Goal: Information Seeking & Learning: Check status

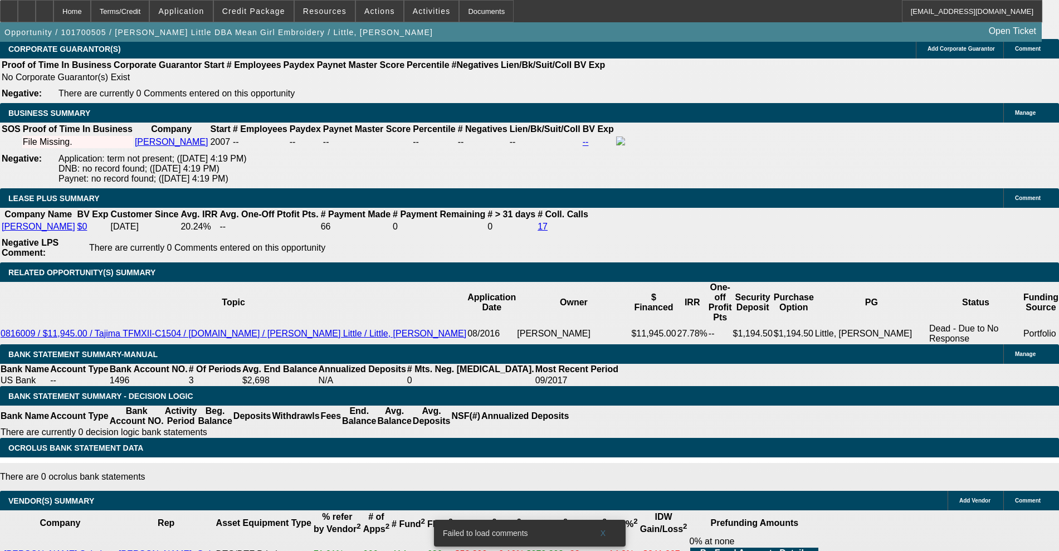
select select "0"
select select "0.1"
select select "0"
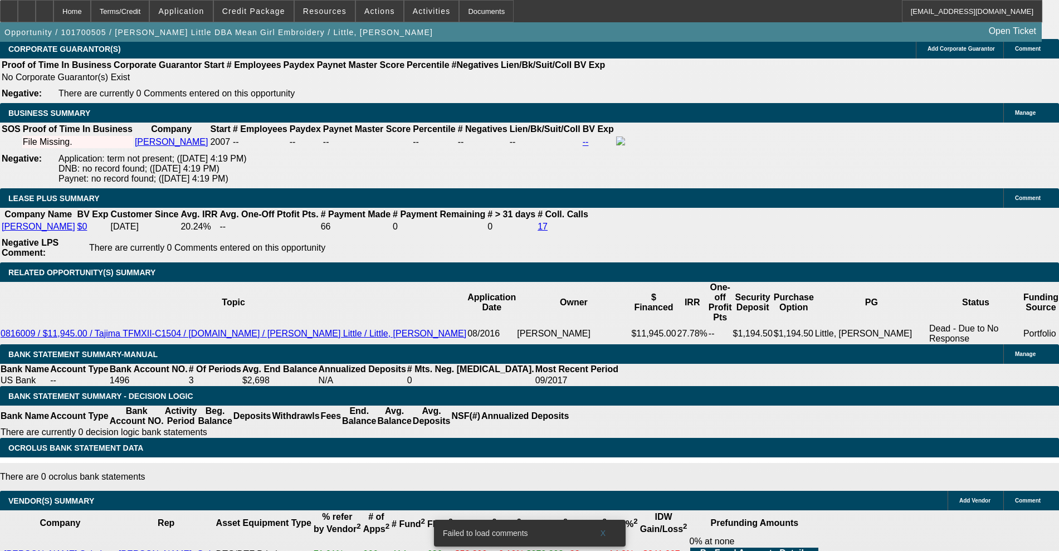
select select "0.1"
select select "0"
select select "2"
select select "0.1"
select select "0"
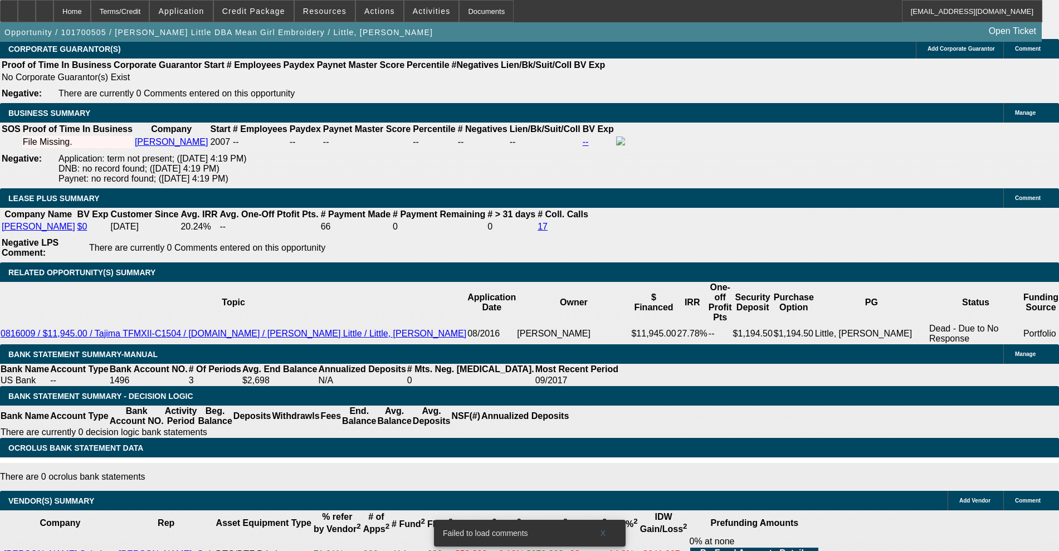
select select "0"
select select "0.1"
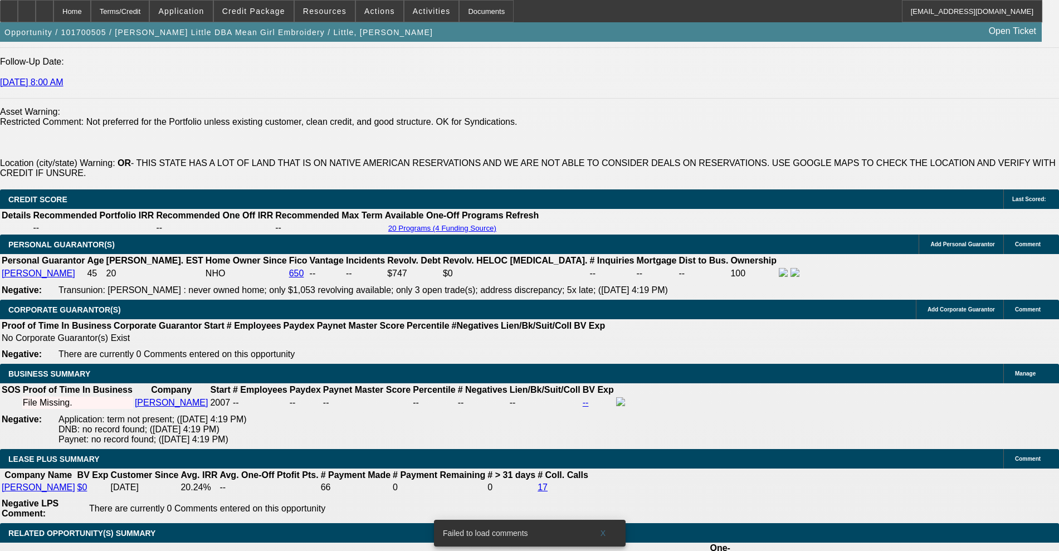
select select "1"
select select "2"
select select "4"
select select "1"
select select "2"
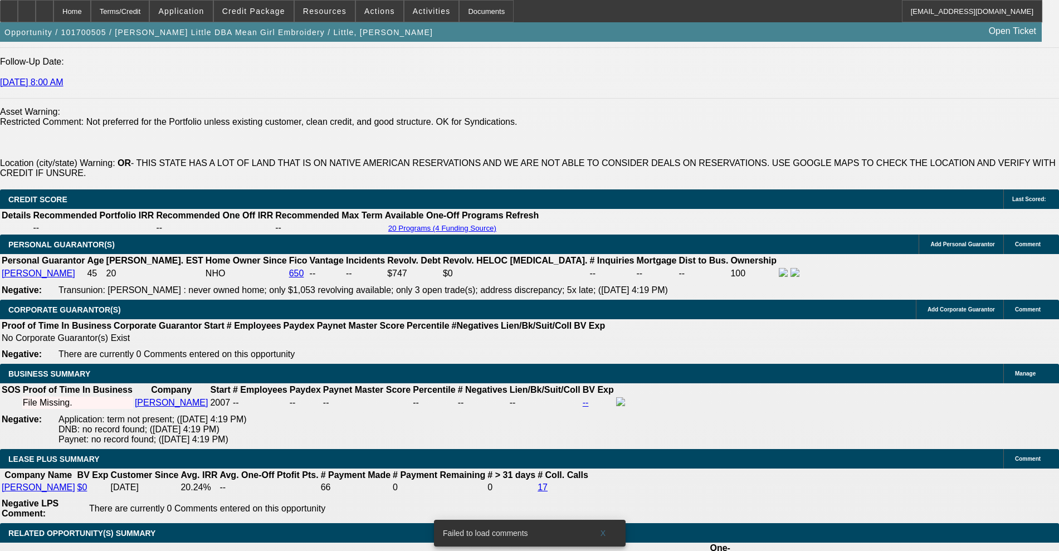
select select "4"
select select "1"
select select "2"
select select "4"
select select "1"
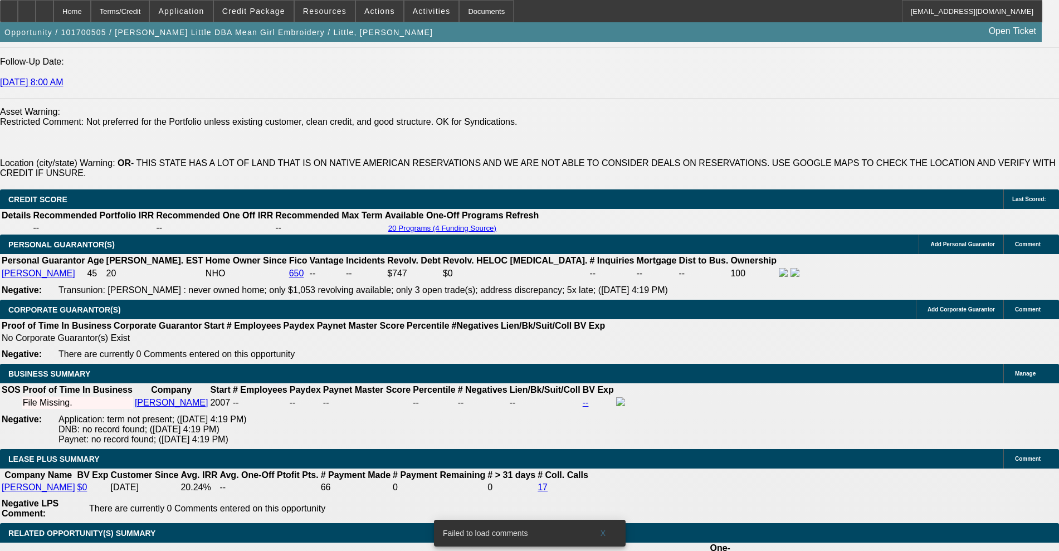
select select "2"
select select "4"
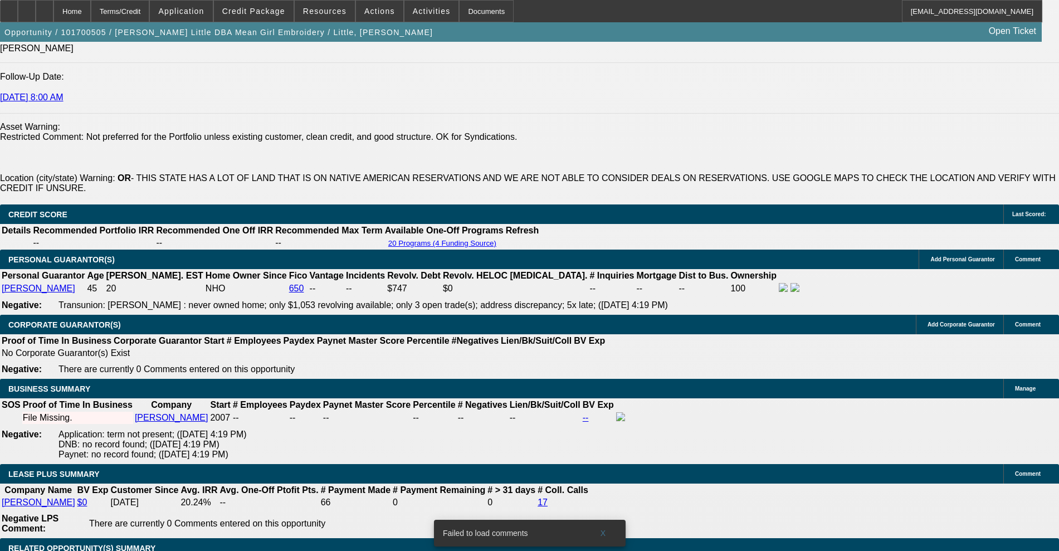
scroll to position [279, 0]
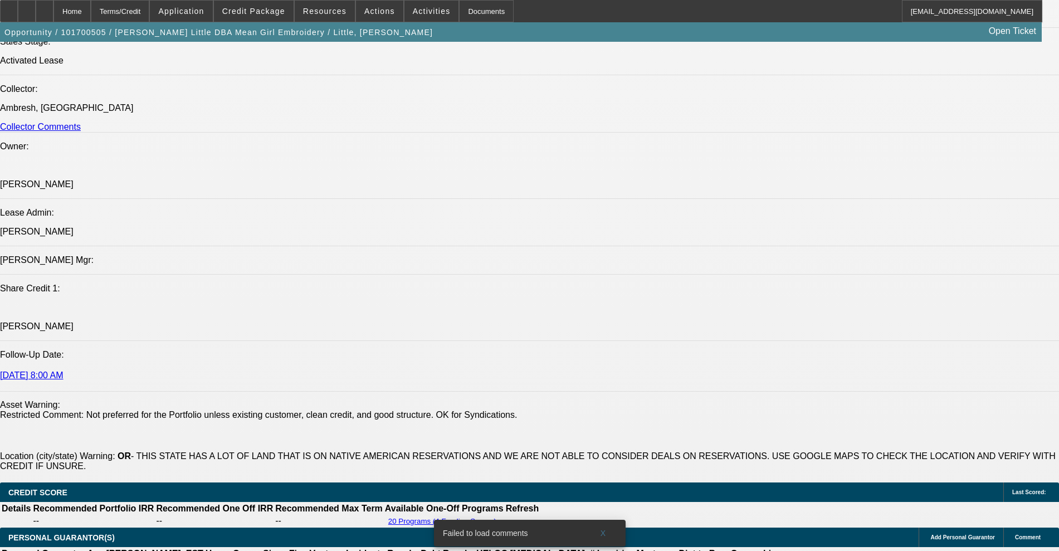
scroll to position [1351, 0]
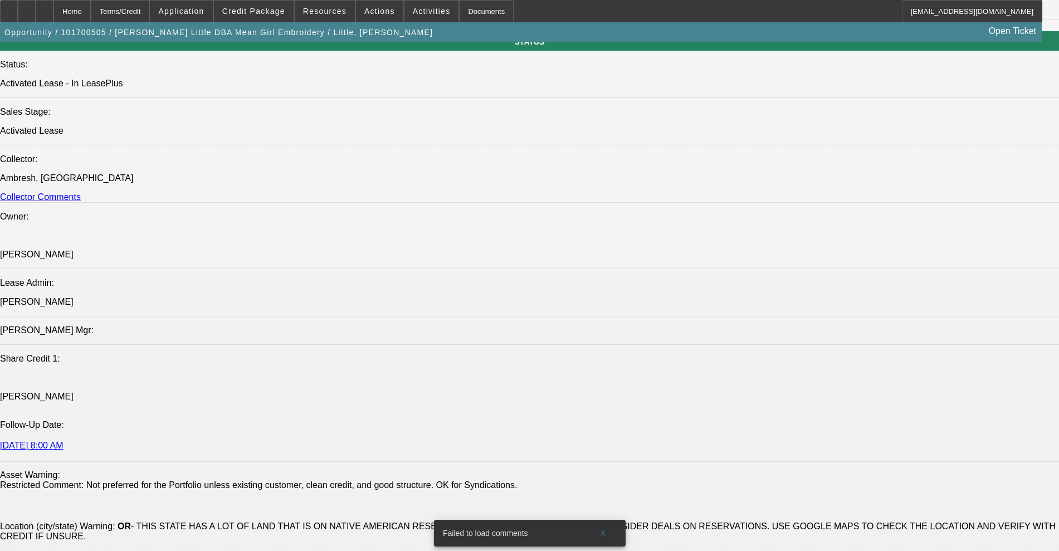
scroll to position [70, 0]
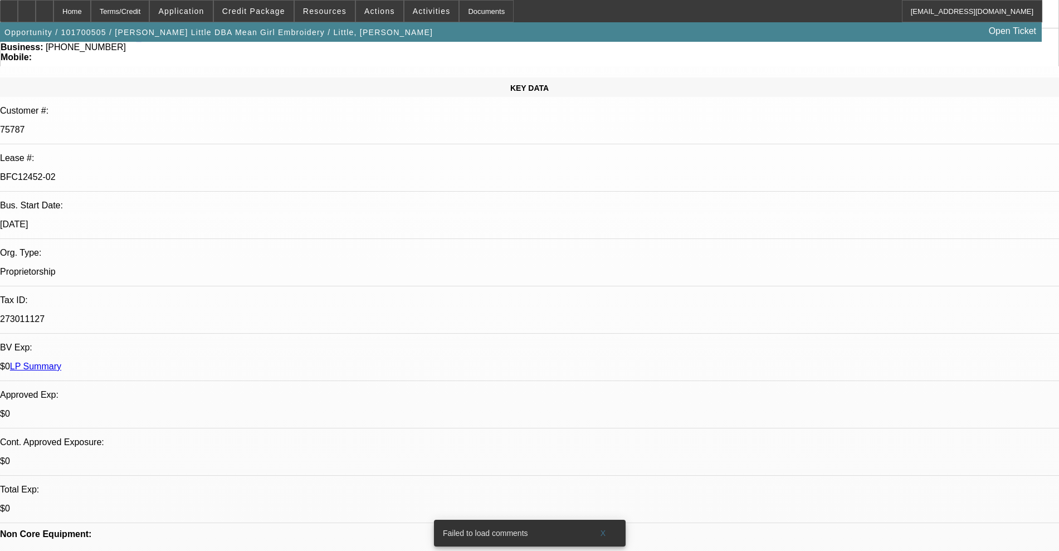
scroll to position [0, 0]
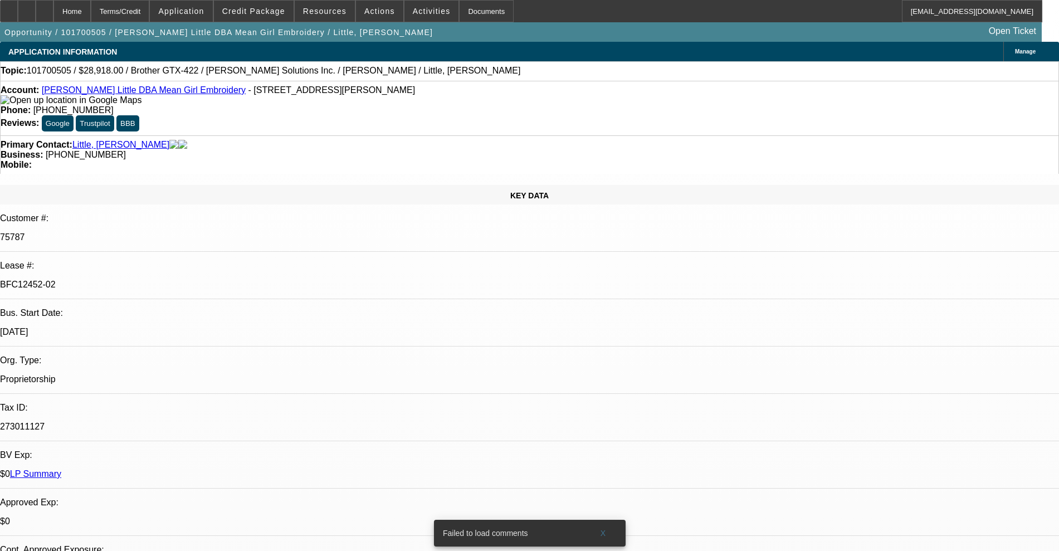
click at [110, 92] on link "[PERSON_NAME] Little DBA Mean Girl Embroidery" at bounding box center [144, 89] width 204 height 9
click at [74, 91] on link "[PERSON_NAME] Little DBA Mean Girl Embroidery" at bounding box center [144, 89] width 204 height 9
